Goal: Transaction & Acquisition: Book appointment/travel/reservation

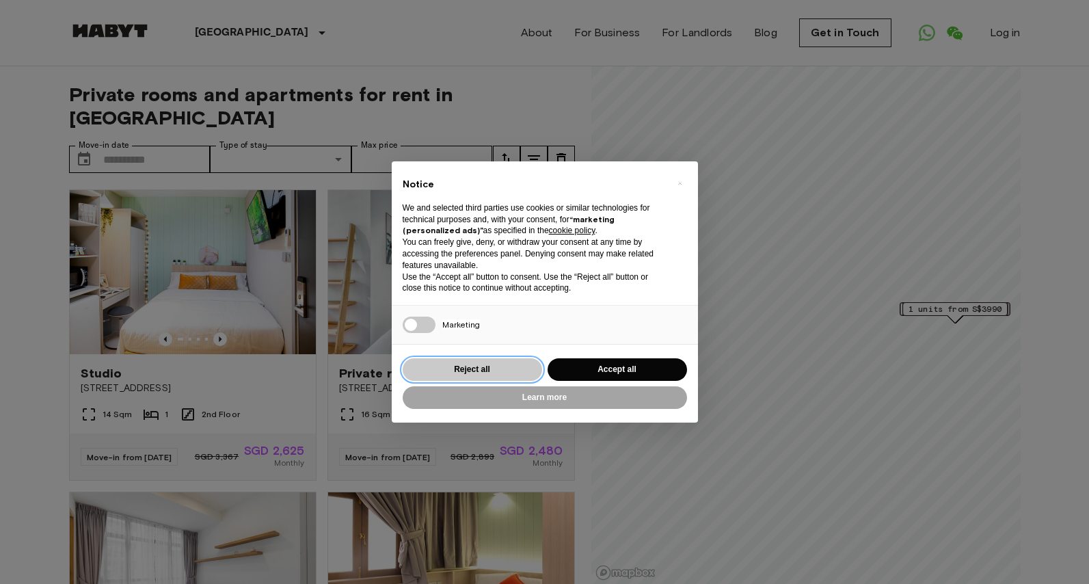
click at [477, 366] on button "Reject all" at bounding box center [472, 369] width 139 height 23
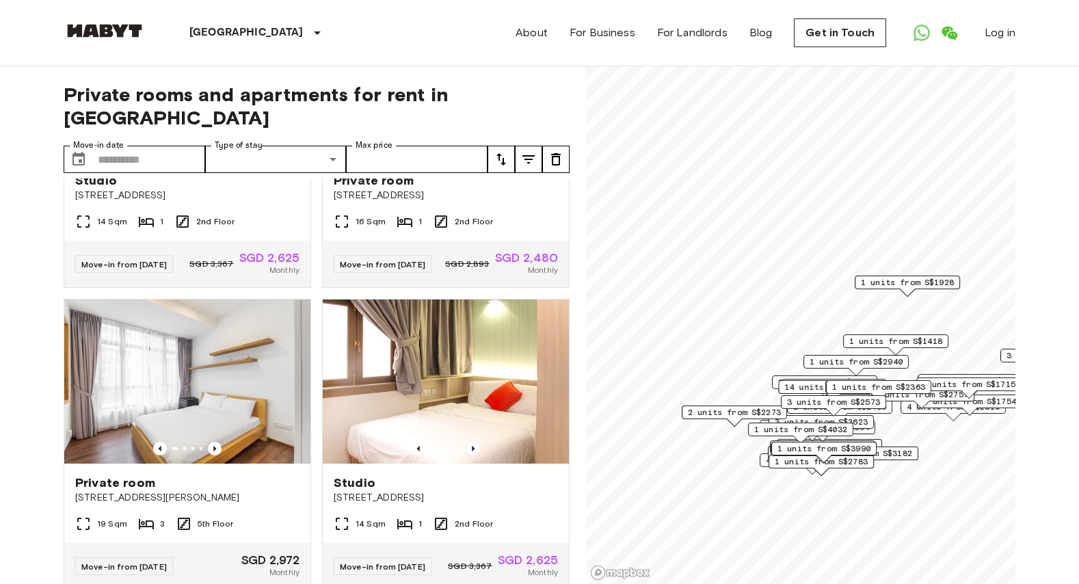
scroll to position [193, 0]
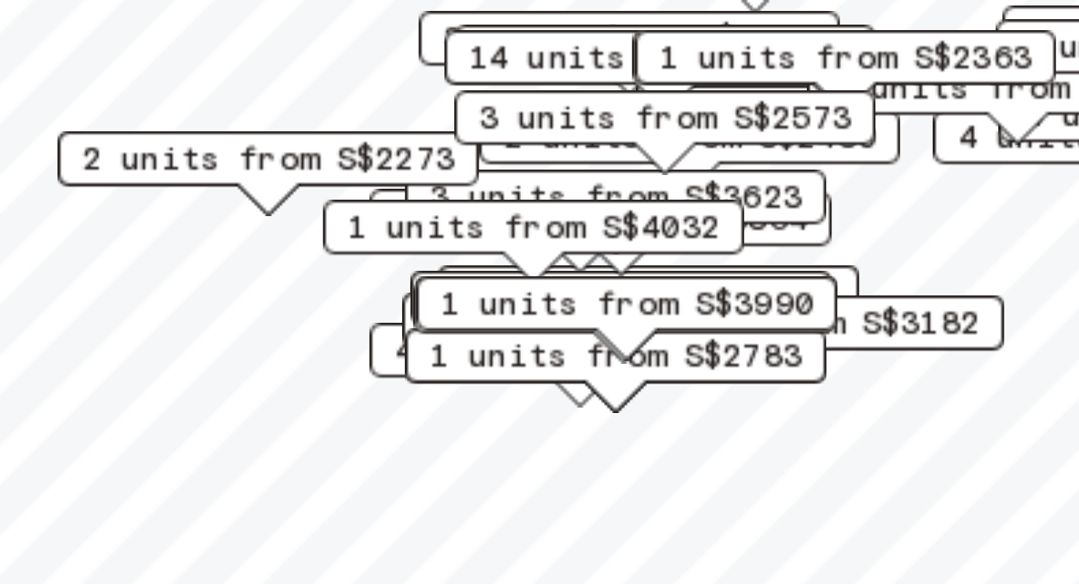
drag, startPoint x: 840, startPoint y: 475, endPoint x: 773, endPoint y: 440, distance: 75.8
click at [773, 440] on div "1 units from S$2783" at bounding box center [753, 429] width 105 height 21
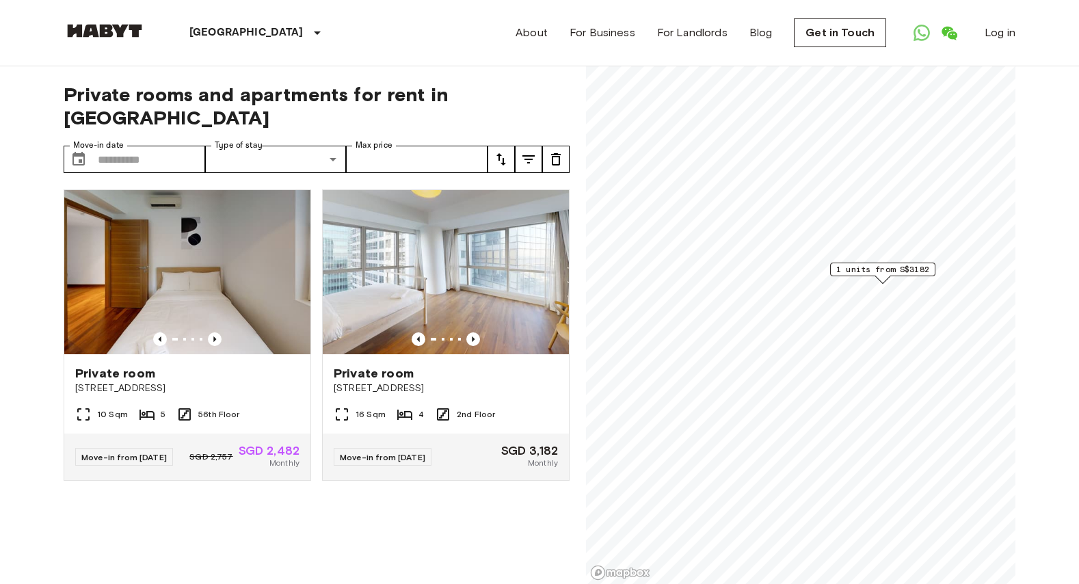
click at [899, 268] on span "1 units from S$3182" at bounding box center [882, 269] width 93 height 12
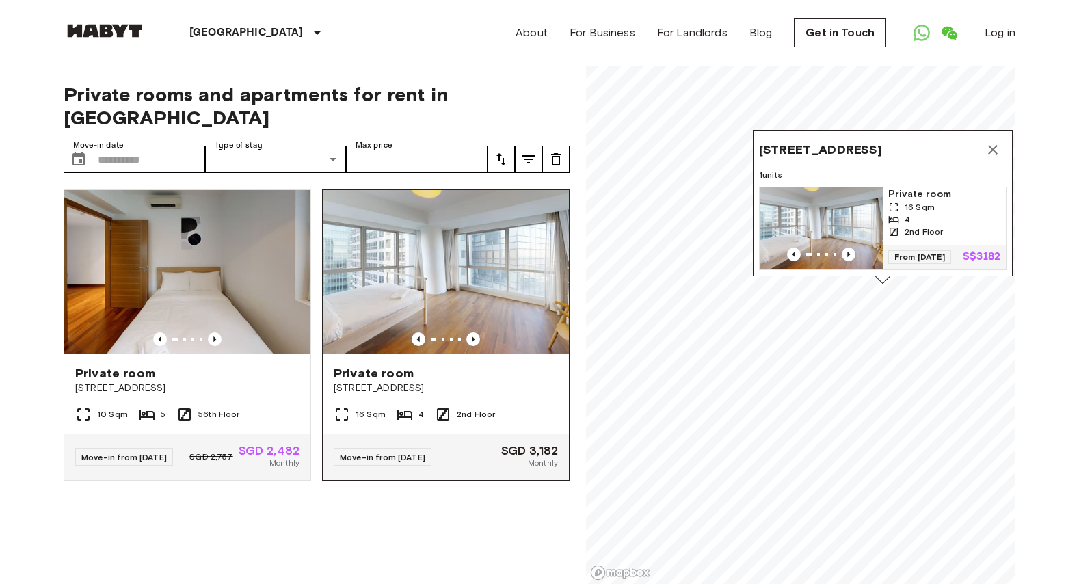
click at [379, 365] on span "Private room" at bounding box center [374, 373] width 80 height 16
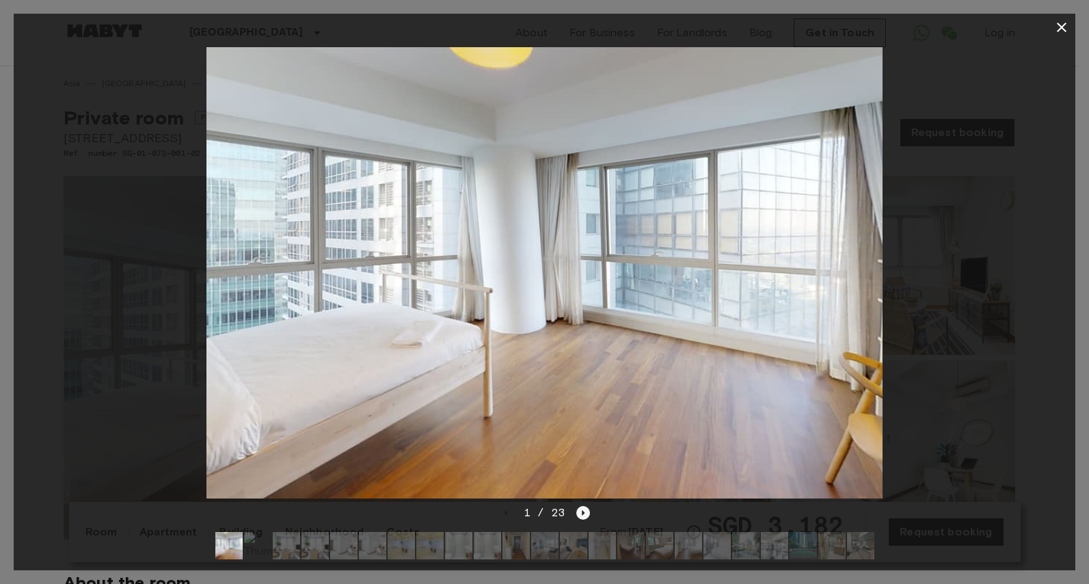
click at [585, 506] on icon "Next image" at bounding box center [583, 513] width 14 height 14
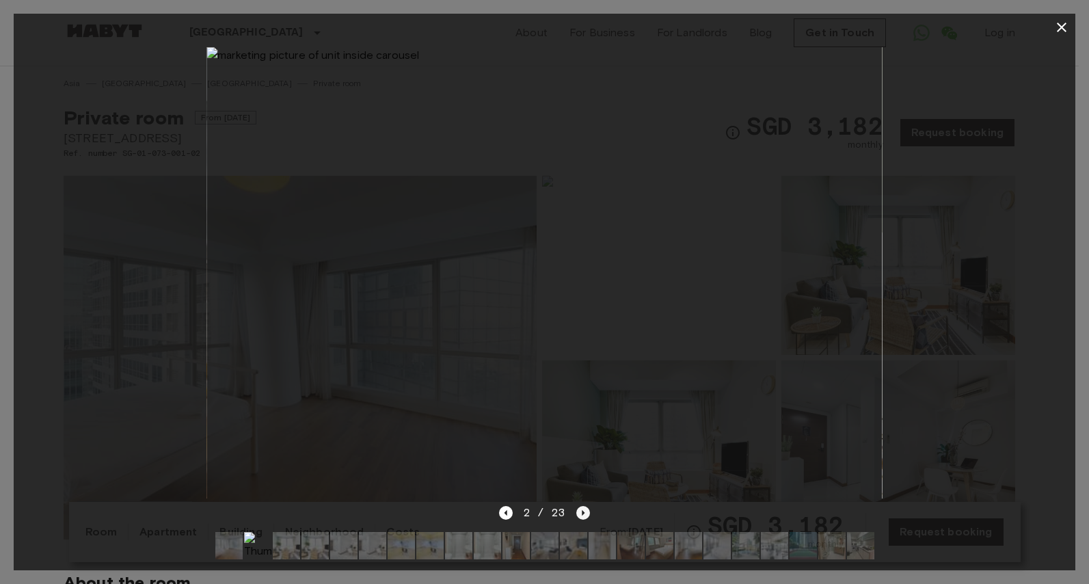
click at [585, 506] on icon "Next image" at bounding box center [583, 513] width 14 height 14
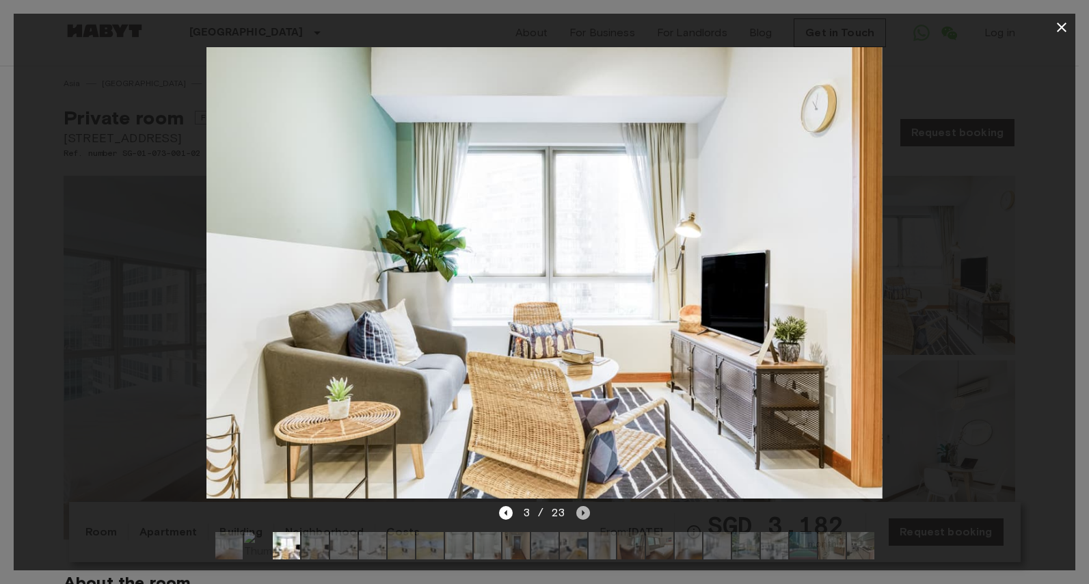
click at [585, 506] on icon "Next image" at bounding box center [583, 513] width 14 height 14
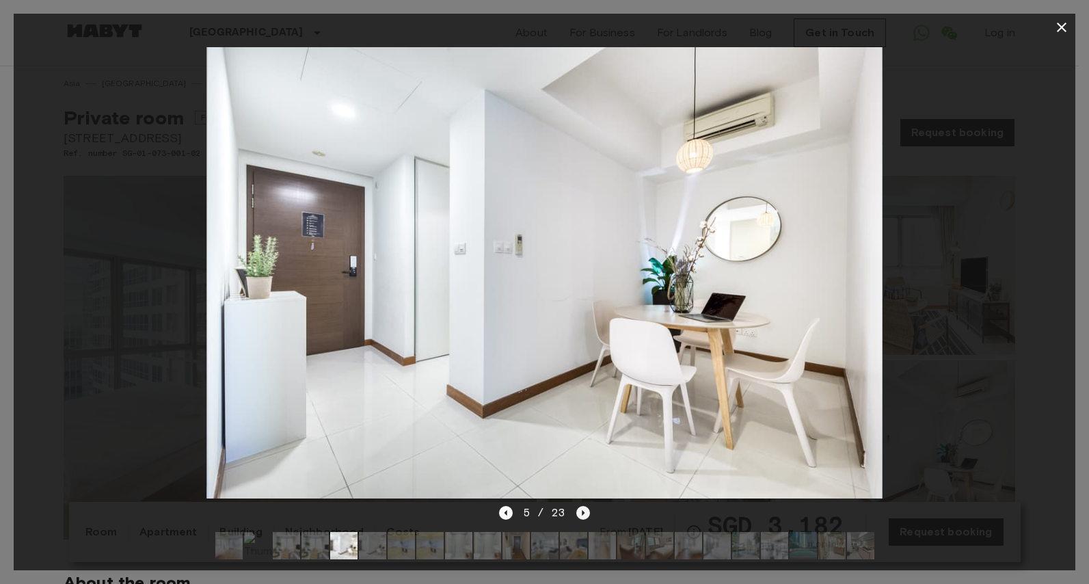
click at [585, 506] on icon "Next image" at bounding box center [583, 513] width 14 height 14
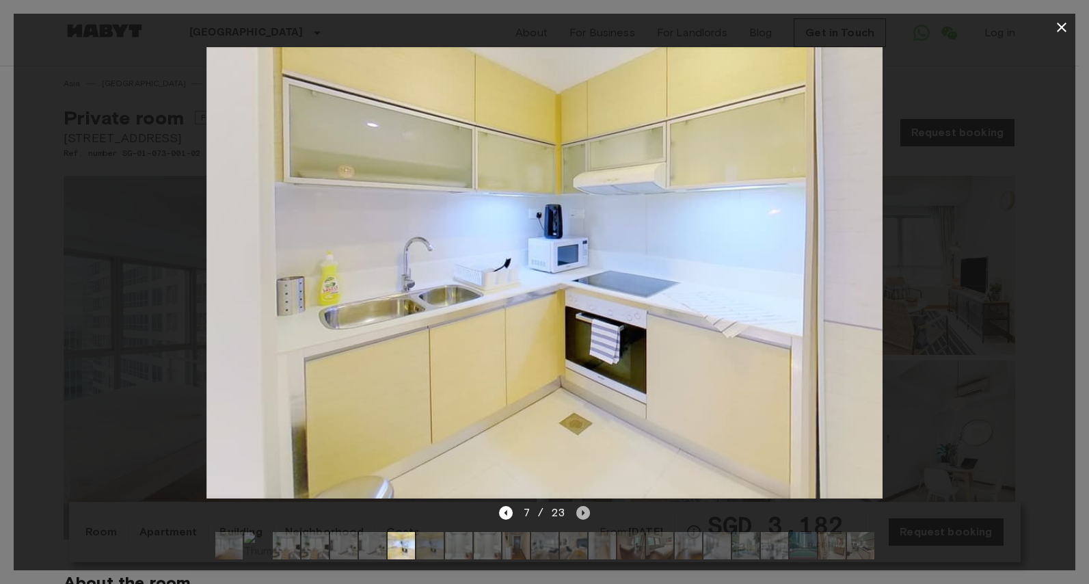
click at [585, 506] on icon "Next image" at bounding box center [583, 513] width 14 height 14
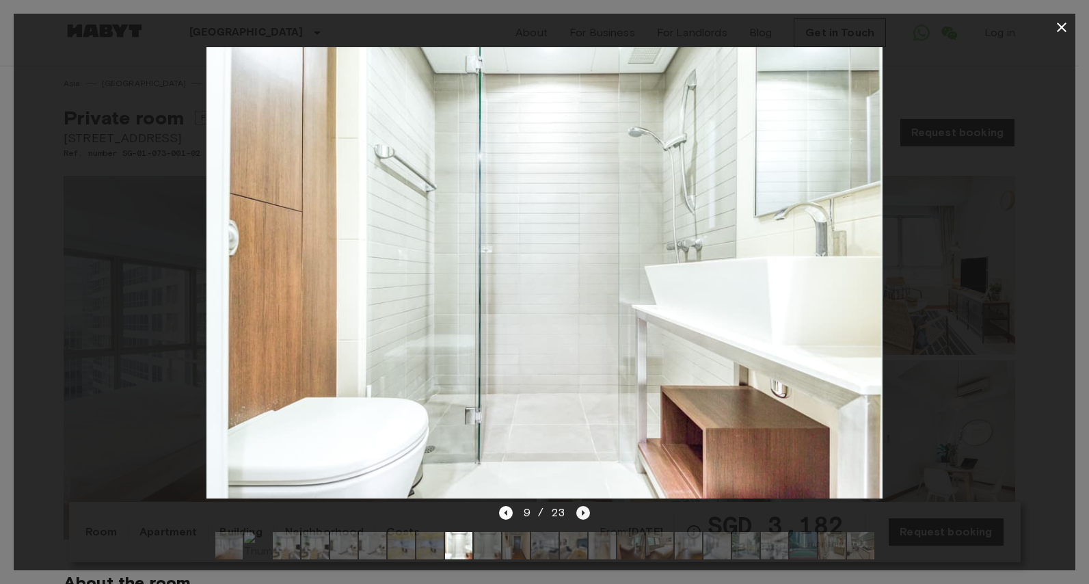
click at [585, 506] on icon "Next image" at bounding box center [583, 513] width 14 height 14
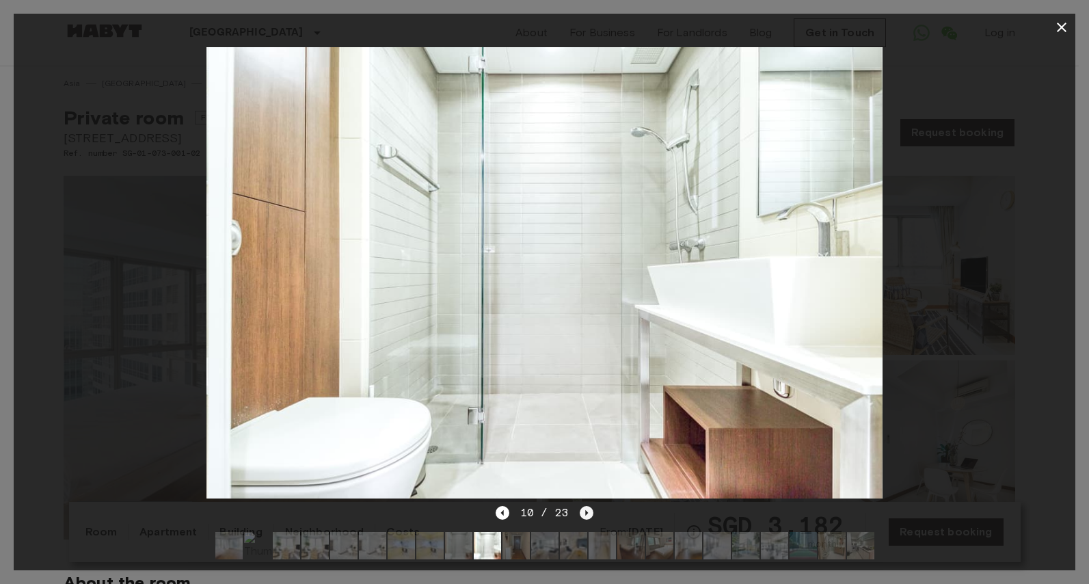
click at [585, 510] on icon "Next image" at bounding box center [586, 512] width 3 height 5
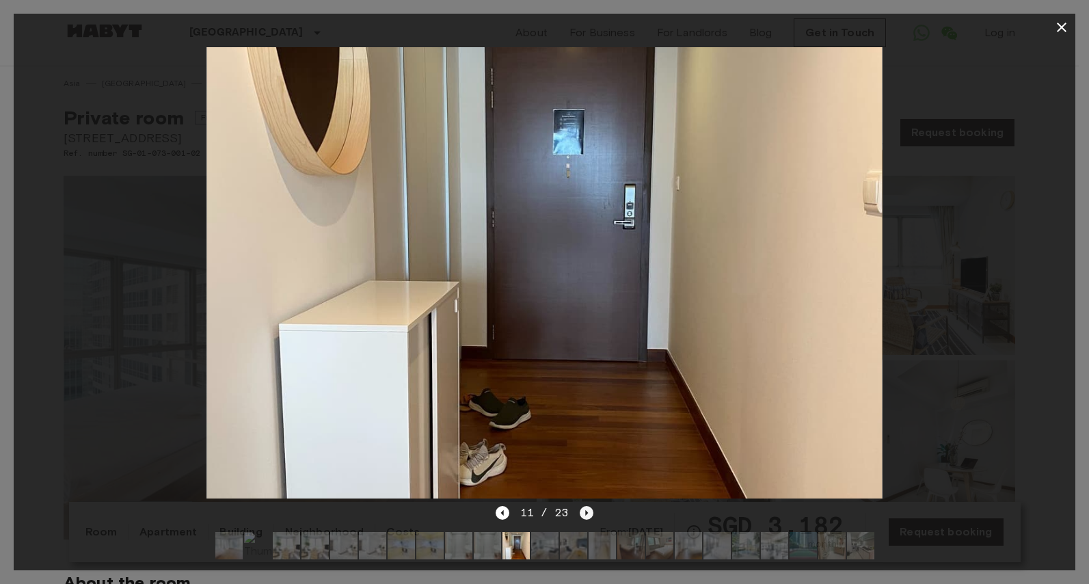
click at [585, 510] on icon "Next image" at bounding box center [586, 512] width 3 height 5
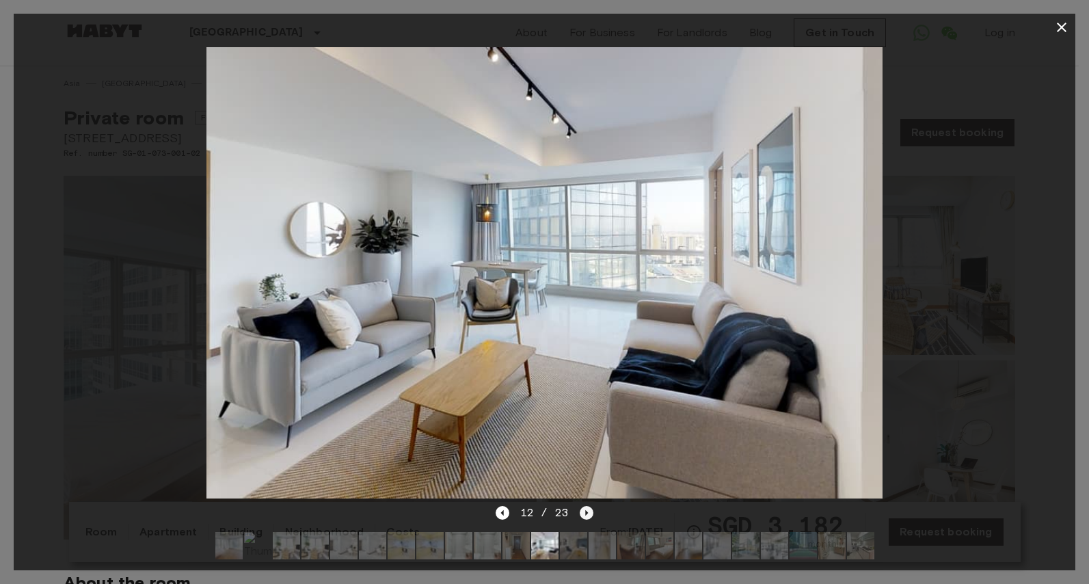
click at [585, 510] on icon "Next image" at bounding box center [586, 512] width 3 height 5
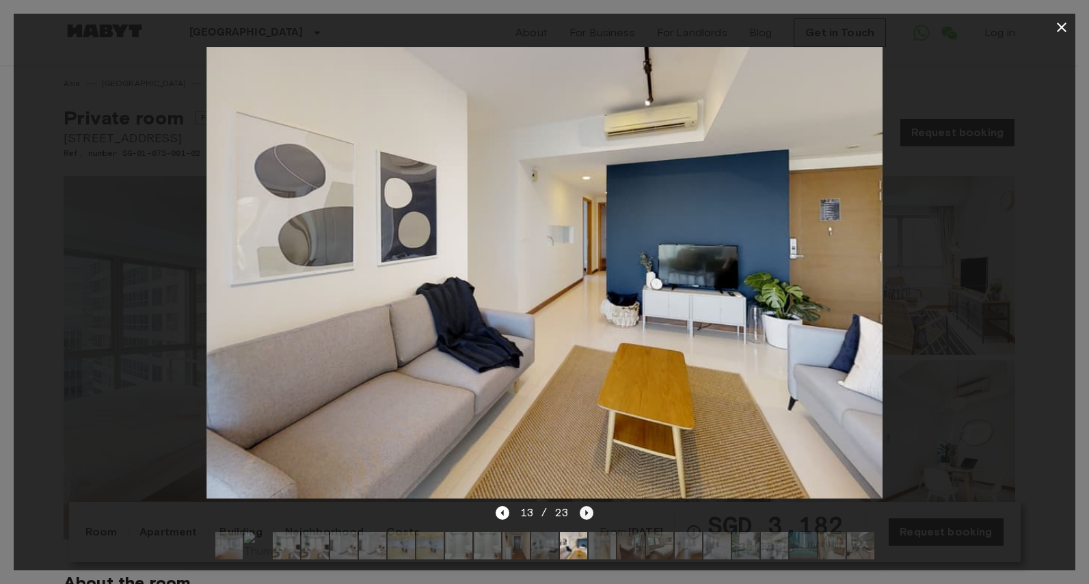
click at [585, 510] on icon "Next image" at bounding box center [586, 512] width 3 height 5
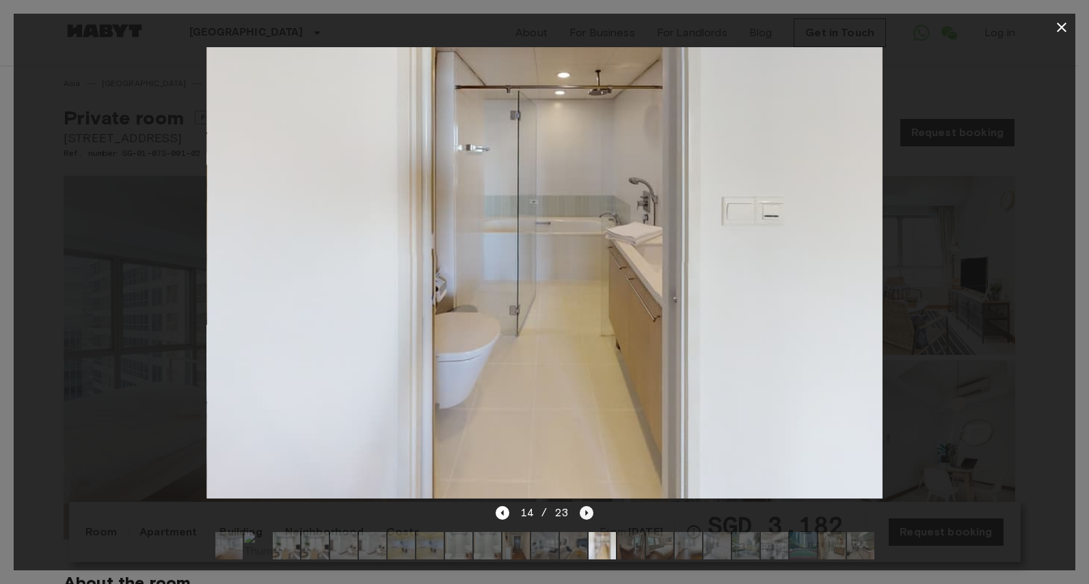
click at [585, 510] on icon "Next image" at bounding box center [586, 512] width 3 height 5
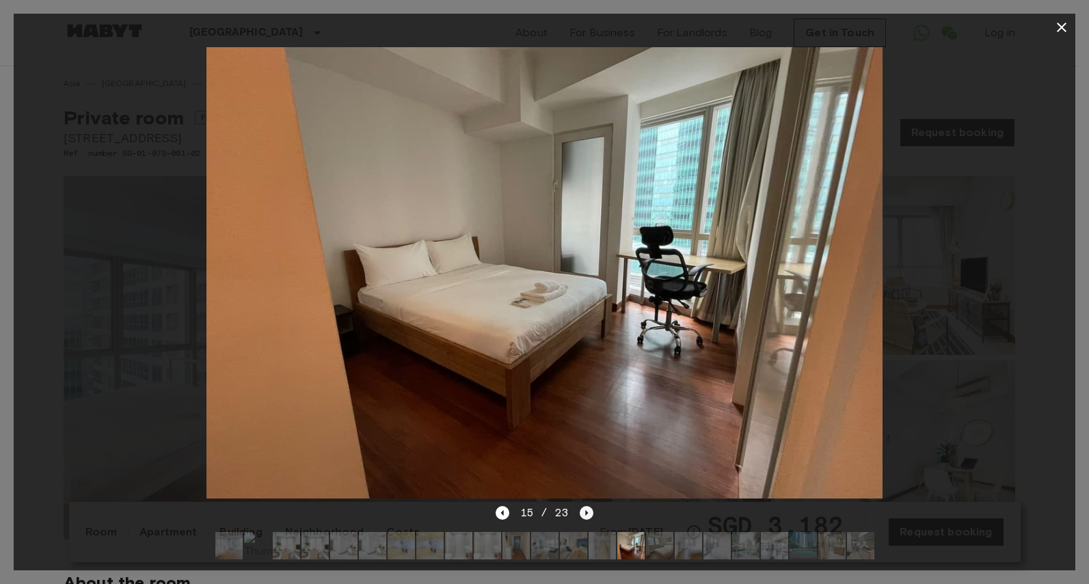
click at [585, 510] on icon "Next image" at bounding box center [586, 512] width 3 height 5
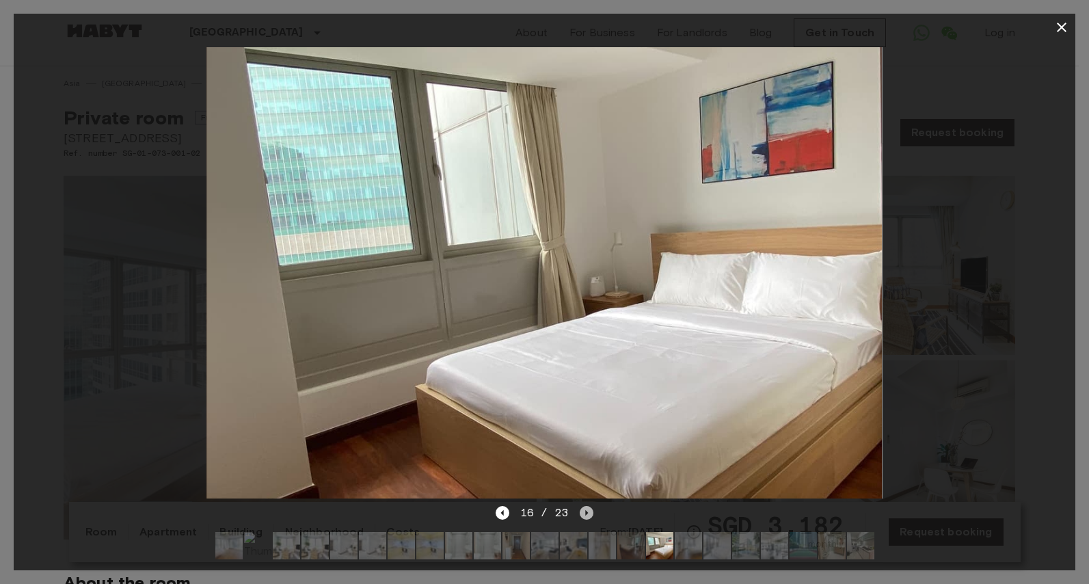
click at [585, 510] on icon "Next image" at bounding box center [586, 512] width 3 height 5
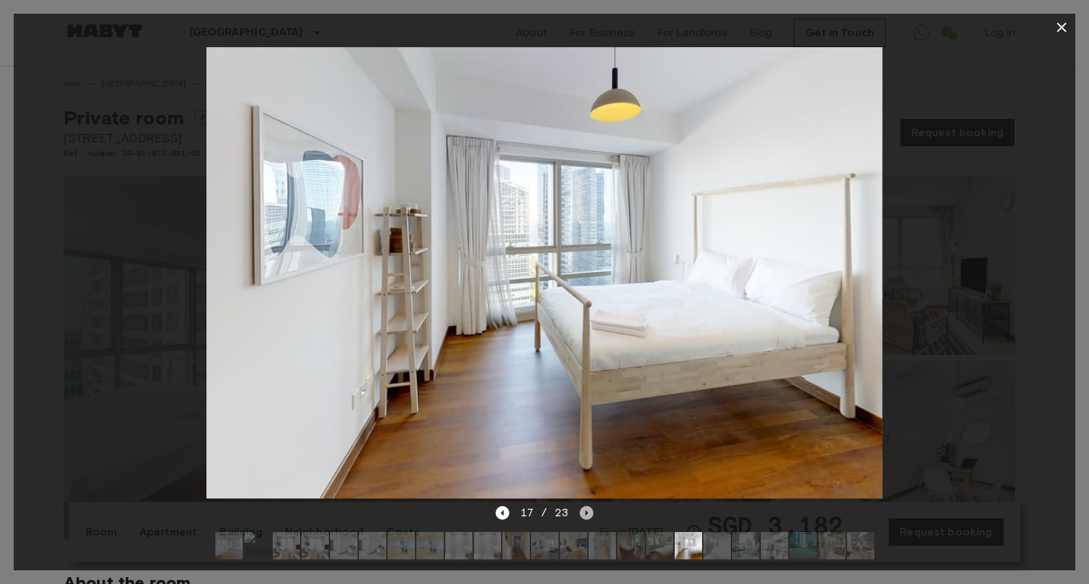
click at [585, 510] on icon "Next image" at bounding box center [586, 512] width 3 height 5
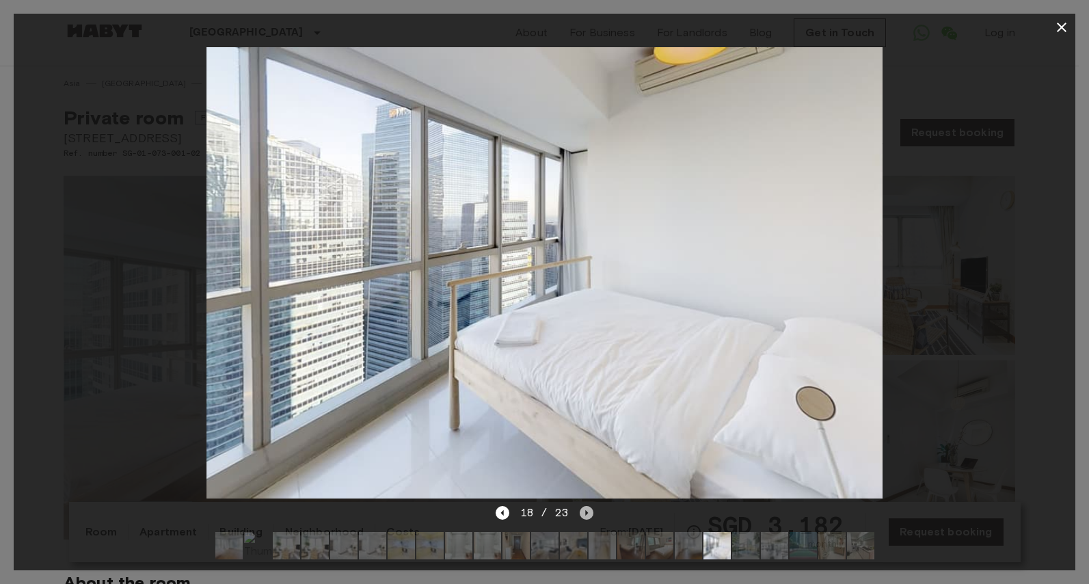
click at [585, 510] on icon "Next image" at bounding box center [586, 512] width 3 height 5
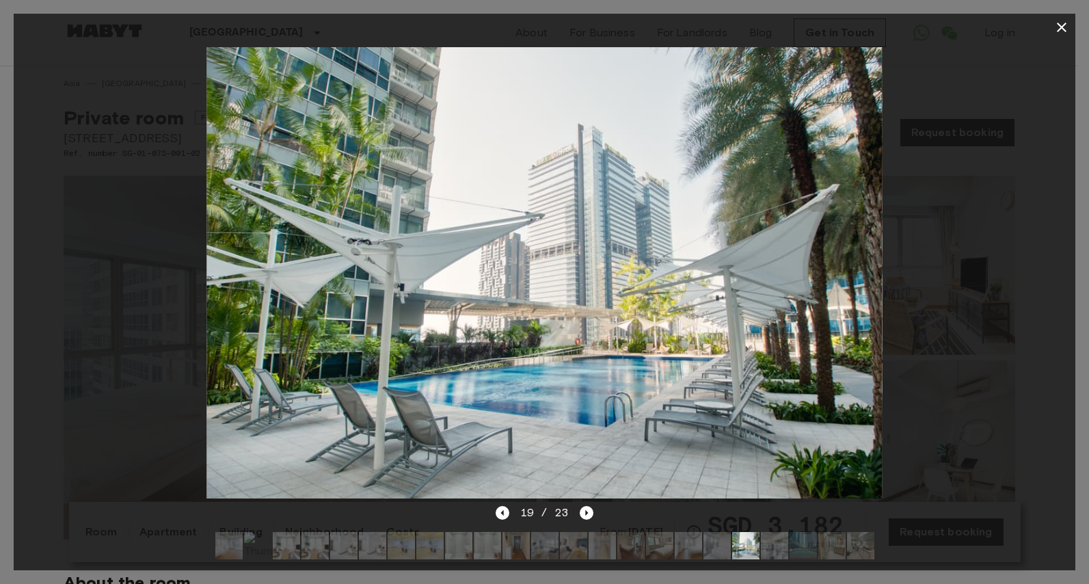
click at [965, 372] on div at bounding box center [545, 272] width 1062 height 463
click at [1062, 32] on icon "button" at bounding box center [1061, 27] width 16 height 16
